Goal: Task Accomplishment & Management: Manage account settings

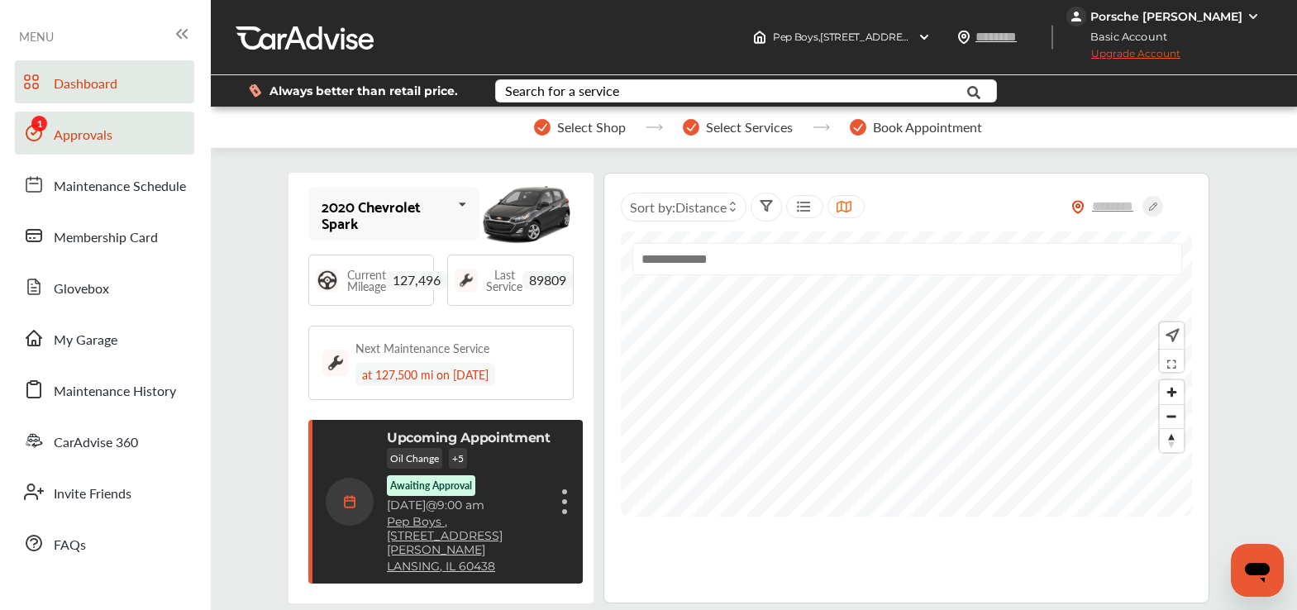
click at [123, 148] on link "Approvals" at bounding box center [104, 133] width 179 height 43
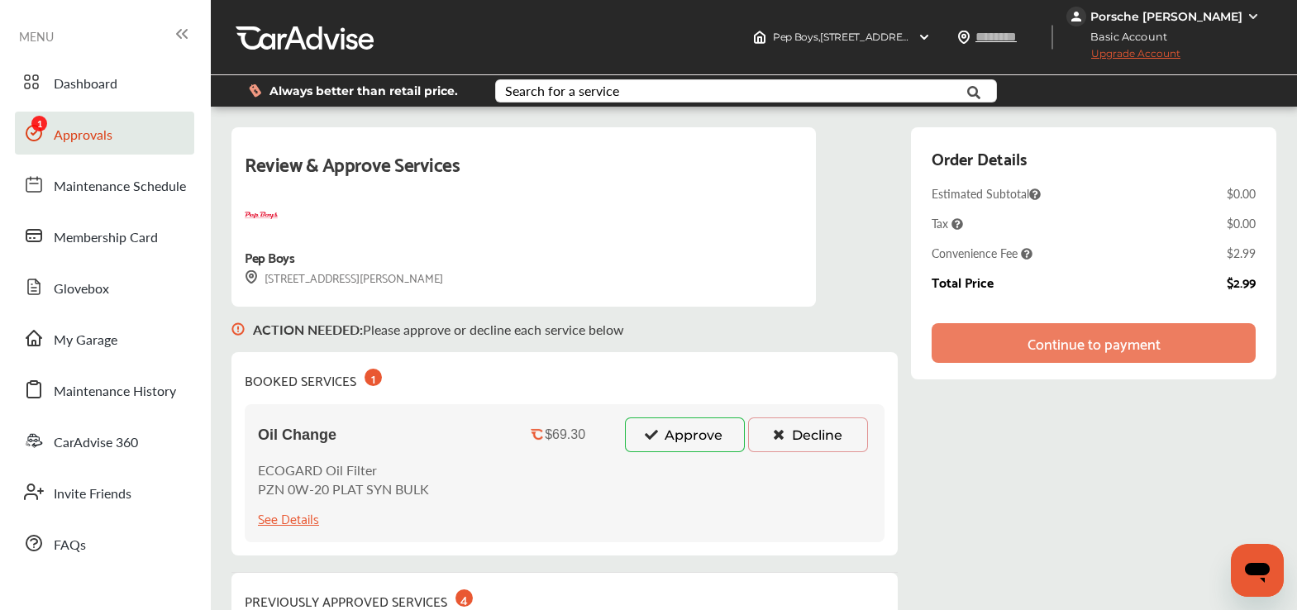
click at [661, 446] on button "Approve" at bounding box center [685, 434] width 120 height 35
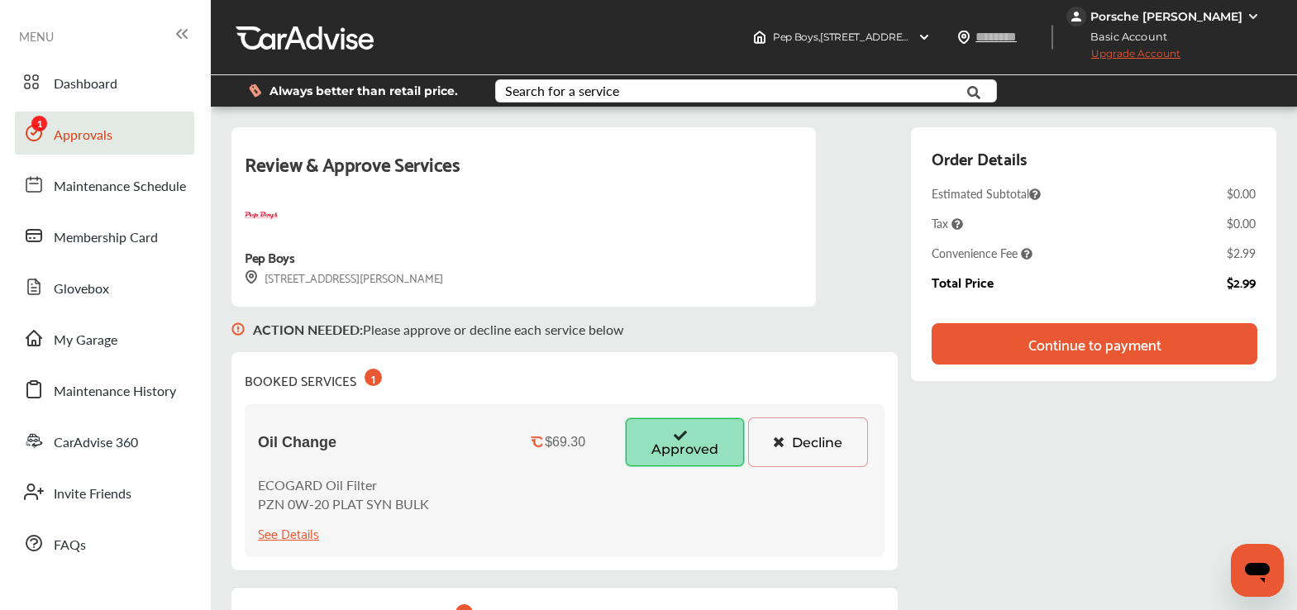
click at [1051, 340] on div "Continue to payment" at bounding box center [1094, 344] width 133 height 17
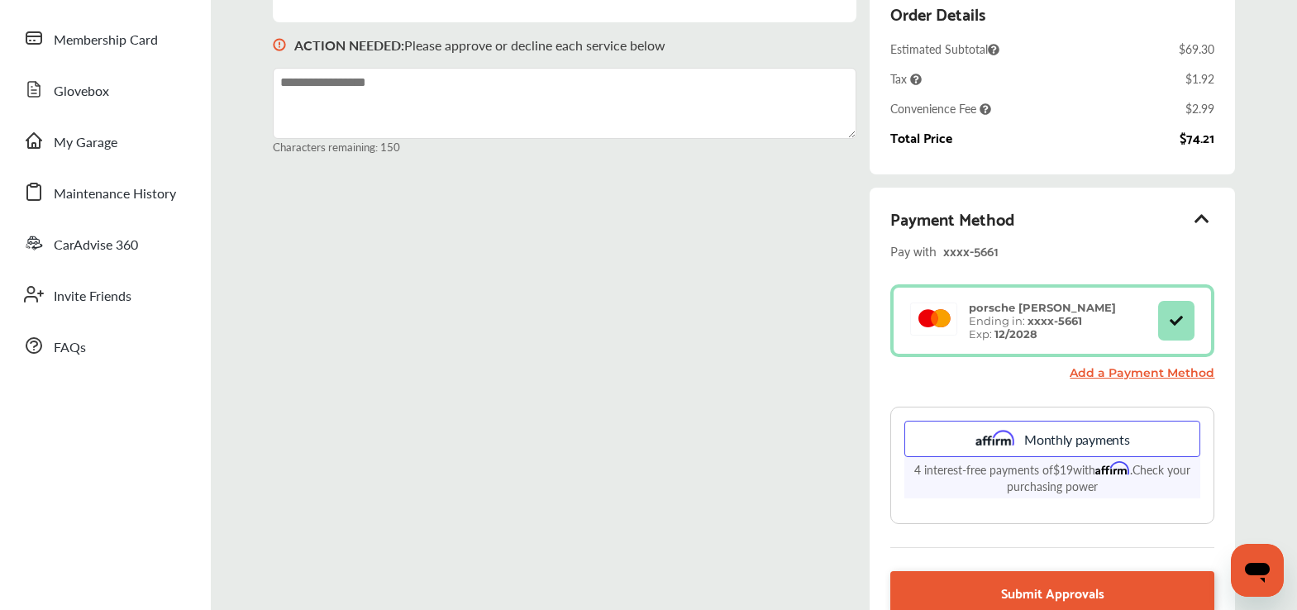
scroll to position [230, 0]
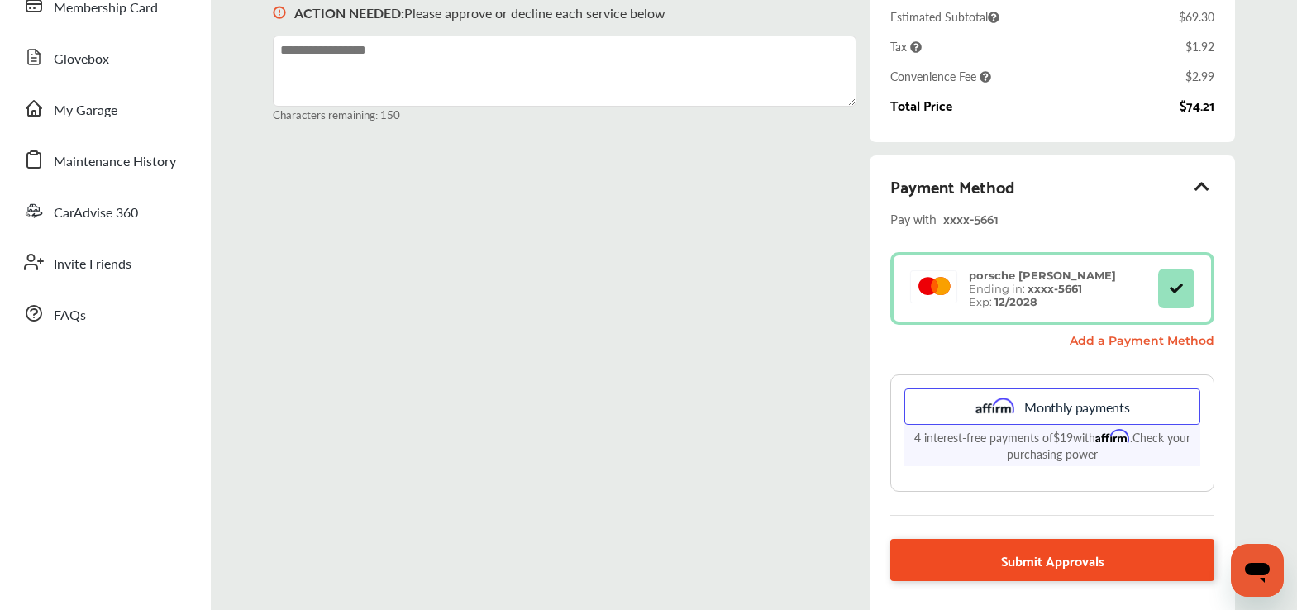
click at [959, 545] on link "Submit Approvals" at bounding box center [1052, 560] width 324 height 42
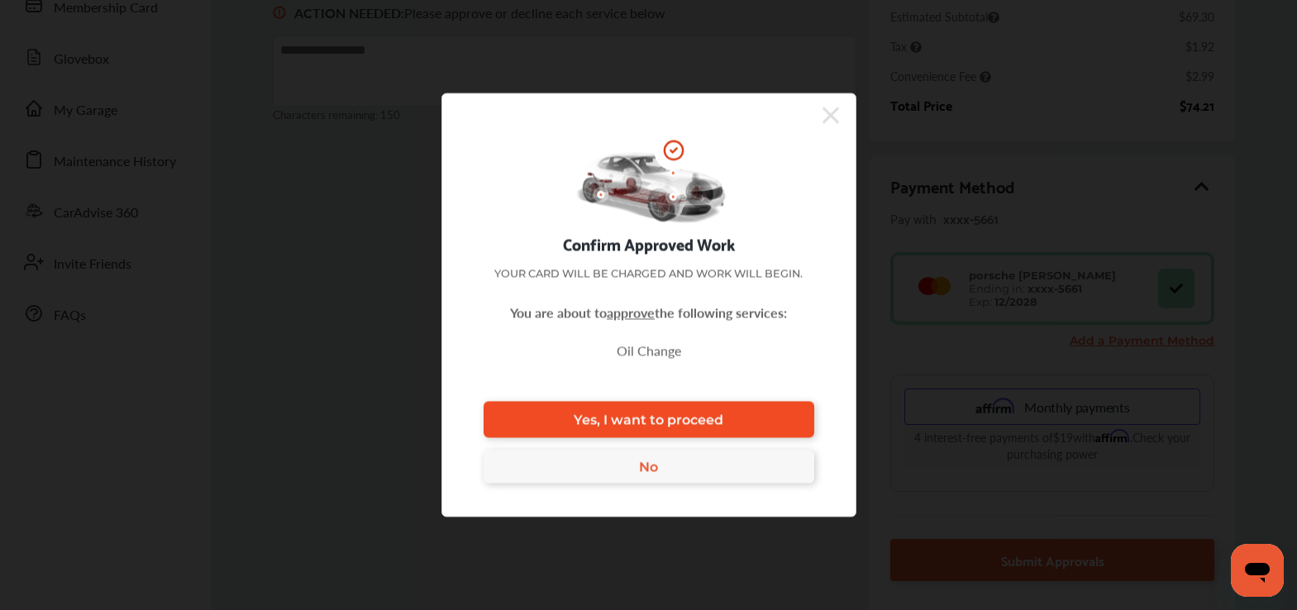
click at [700, 404] on link "Yes, I want to proceed" at bounding box center [649, 420] width 331 height 36
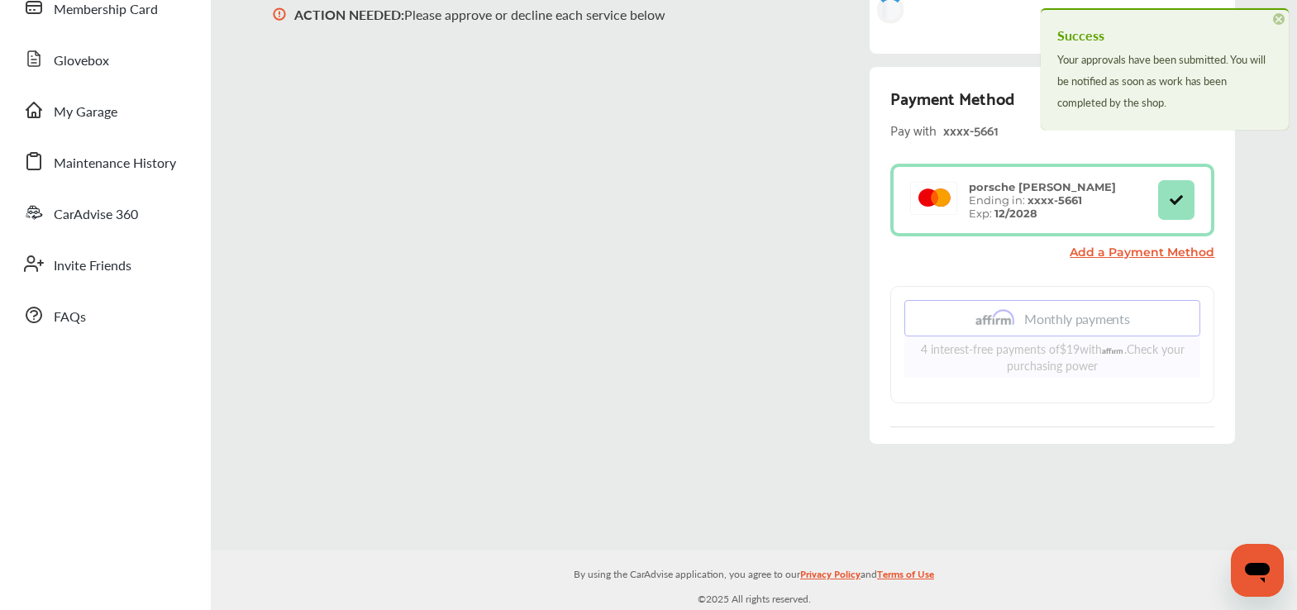
scroll to position [230, 0]
